Goal: Task Accomplishment & Management: Complete application form

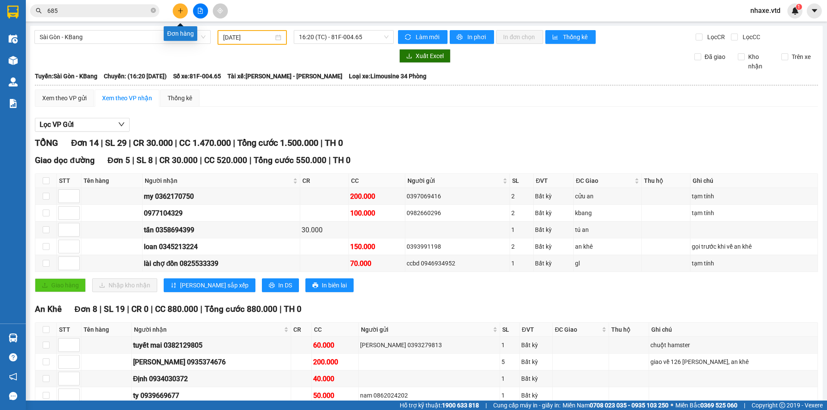
click at [182, 11] on icon "plus" at bounding box center [180, 11] width 6 height 6
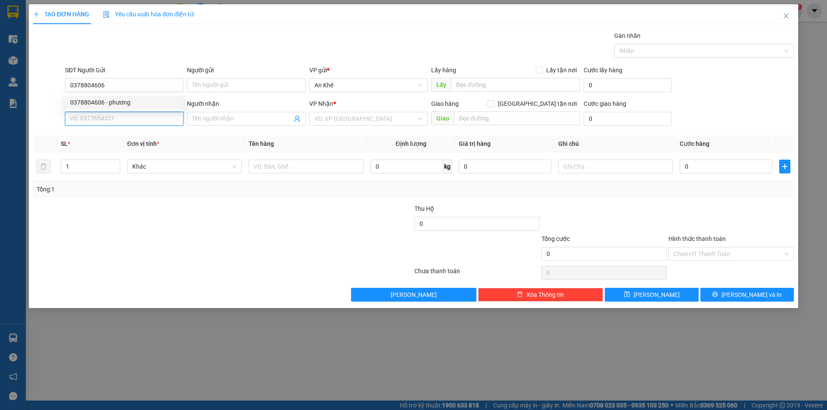
click at [124, 124] on input "SĐT Người Nhận" at bounding box center [124, 119] width 118 height 14
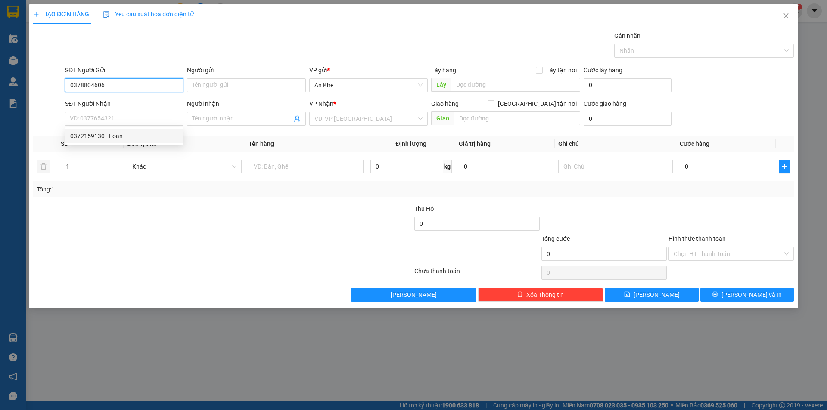
click at [124, 87] on input "0378804606" at bounding box center [124, 85] width 118 height 14
type input "0"
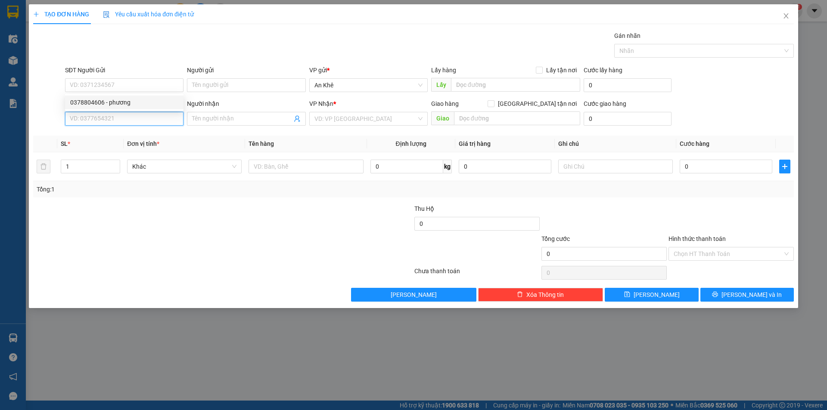
click at [121, 119] on input "SĐT Người Nhận" at bounding box center [124, 119] width 118 height 14
click at [122, 122] on input "SĐT Người Nhận" at bounding box center [124, 119] width 118 height 14
click at [109, 137] on div "0378804606 - phương" at bounding box center [124, 135] width 108 height 9
type input "0378804606"
type input "phương"
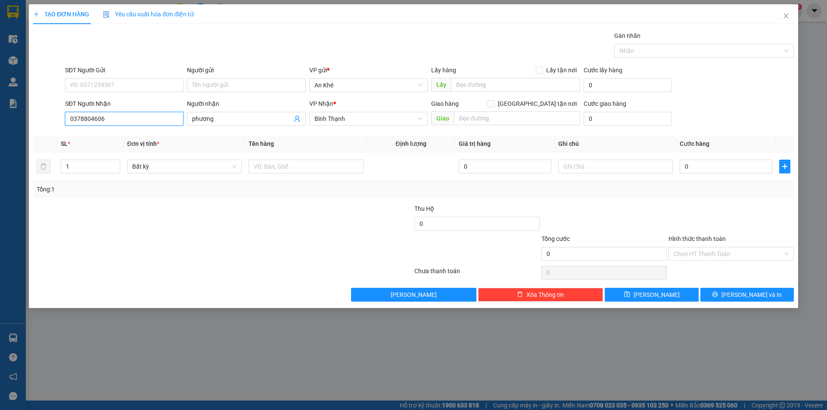
type input "0378804606"
click at [150, 201] on div "Transit Pickup Surcharge Ids Transit Deliver Surcharge Ids Transit Deliver Surc…" at bounding box center [413, 166] width 761 height 271
click at [166, 169] on span "Bất kỳ" at bounding box center [184, 166] width 104 height 13
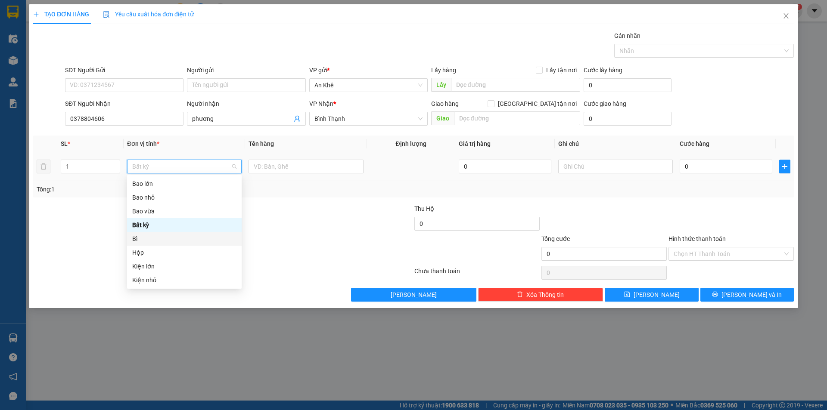
click at [136, 237] on div "Bì" at bounding box center [184, 238] width 104 height 9
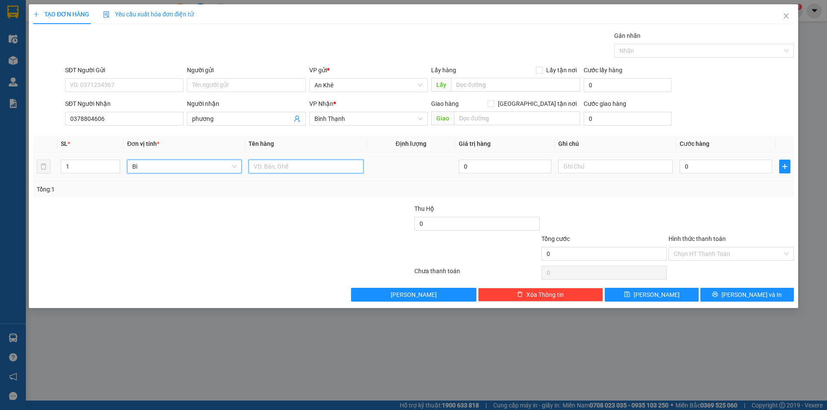
click at [294, 165] on input "text" at bounding box center [306, 167] width 115 height 14
type input "giấy"
click at [705, 167] on input "0" at bounding box center [726, 167] width 93 height 14
type input "3"
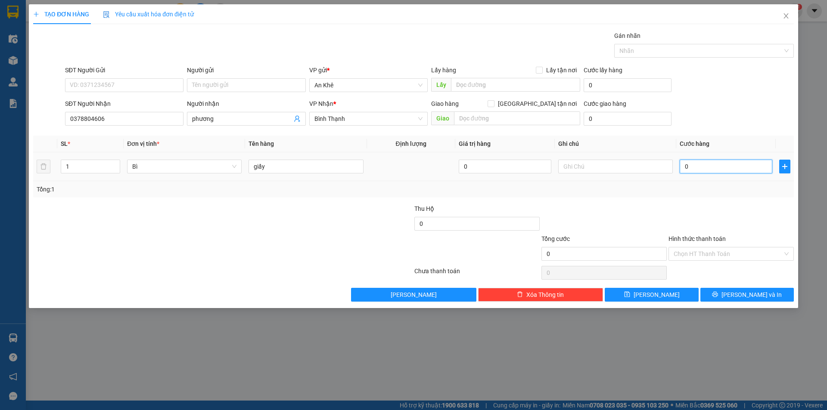
type input "3"
type input "30"
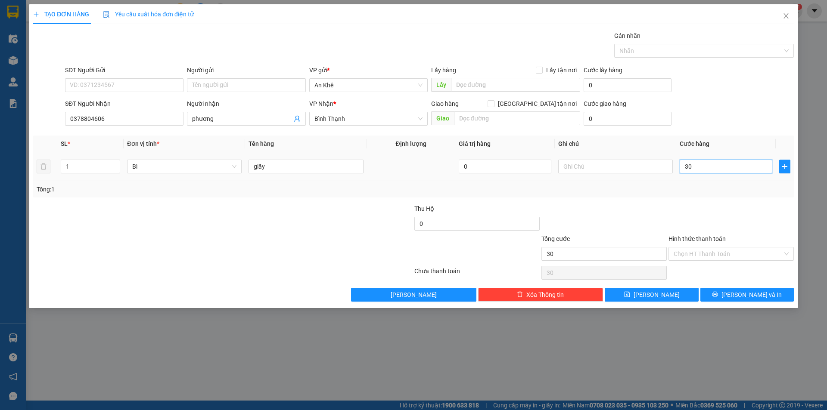
type input "300"
type input "3.000"
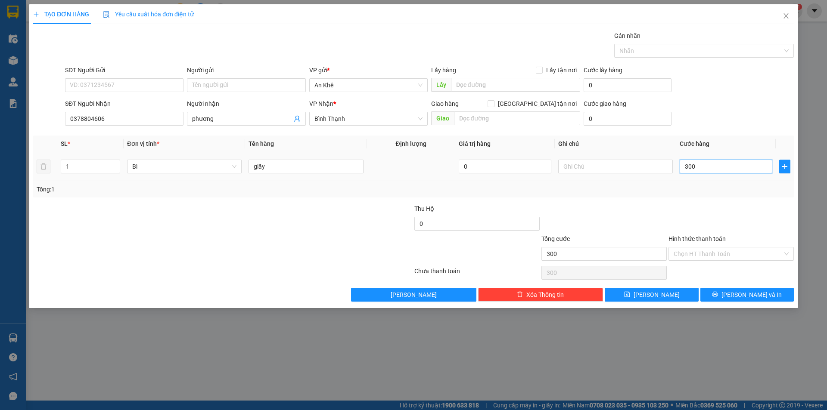
type input "3.000"
type input "30.000"
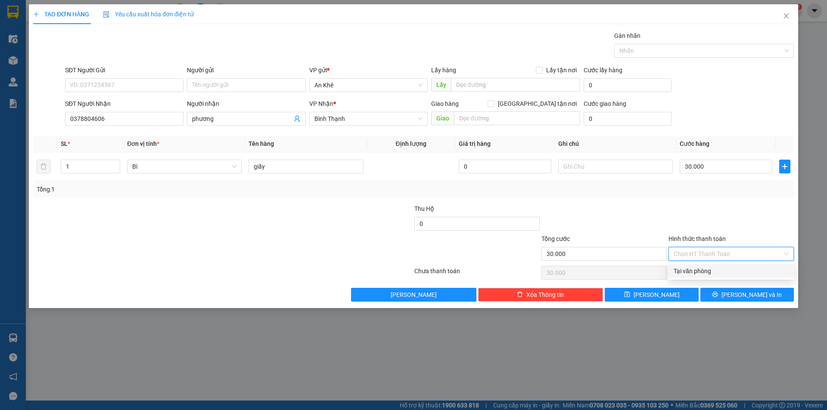
click at [706, 253] on input "Hình thức thanh toán" at bounding box center [728, 254] width 109 height 13
click at [709, 269] on div "Tại văn phòng" at bounding box center [731, 271] width 115 height 9
type input "0"
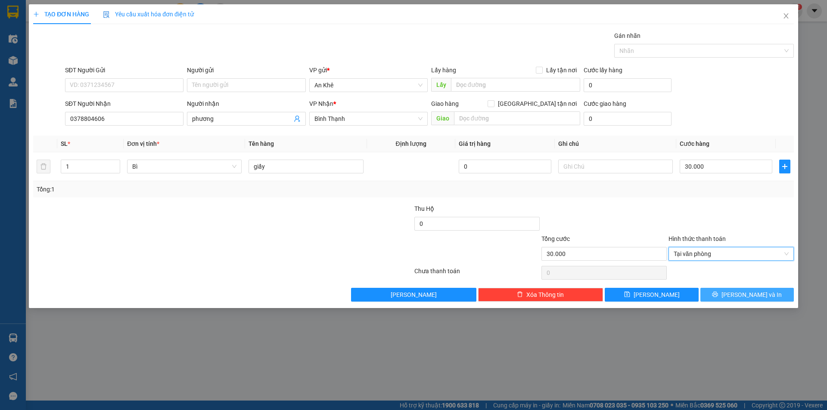
click at [718, 296] on icon "printer" at bounding box center [715, 295] width 6 height 6
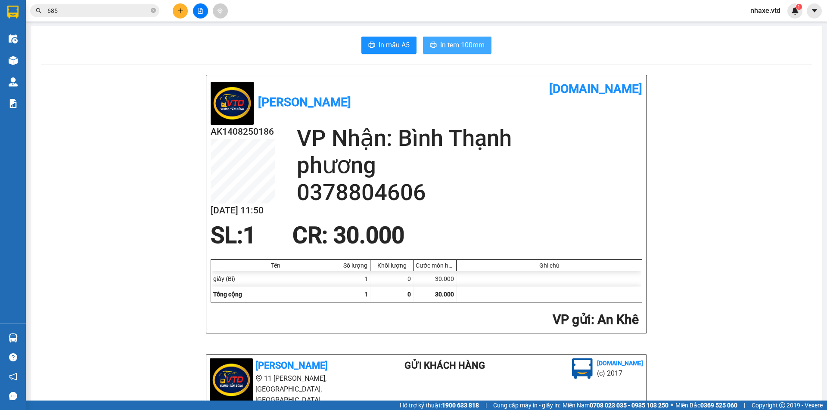
click at [457, 44] on span "In tem 100mm" at bounding box center [462, 45] width 44 height 11
click at [462, 41] on span "In tem 100mm" at bounding box center [462, 45] width 44 height 11
